Goal: Information Seeking & Learning: Understand process/instructions

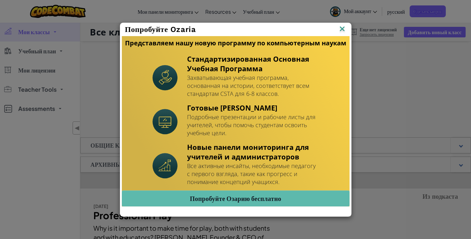
click at [340, 28] on img at bounding box center [342, 30] width 8 height 10
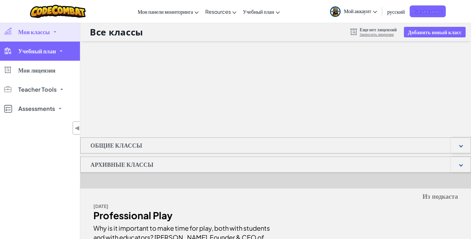
click at [55, 42] on link "Учебный план" at bounding box center [40, 51] width 80 height 19
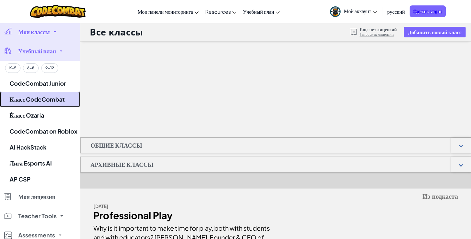
click at [47, 99] on link "Класс CodeCombat" at bounding box center [40, 99] width 80 height 16
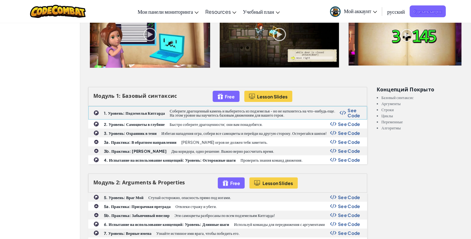
scroll to position [160, 0]
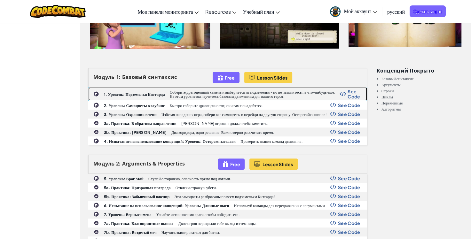
click at [117, 93] on b "1. Уровень: Подземелья Китгарда" at bounding box center [134, 94] width 61 height 5
